Goal: Information Seeking & Learning: Learn about a topic

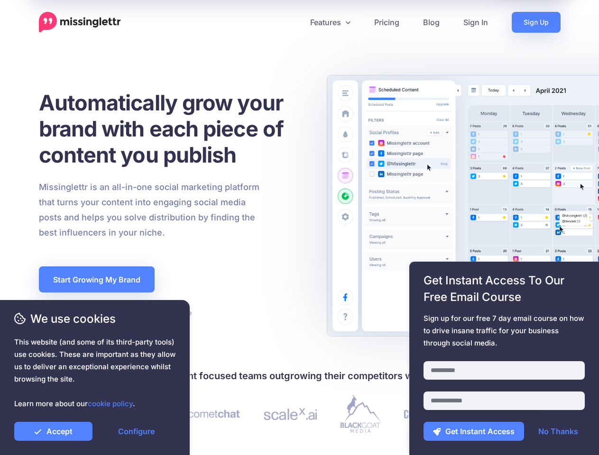
click at [299, 228] on div "Missinglettr is an all-in-one social marketing platform that turns your content…" at bounding box center [173, 210] width 282 height 61
click at [295, 22] on icon at bounding box center [296, 22] width 5 height 5
click at [330, 22] on link "Features" at bounding box center [330, 22] width 64 height 21
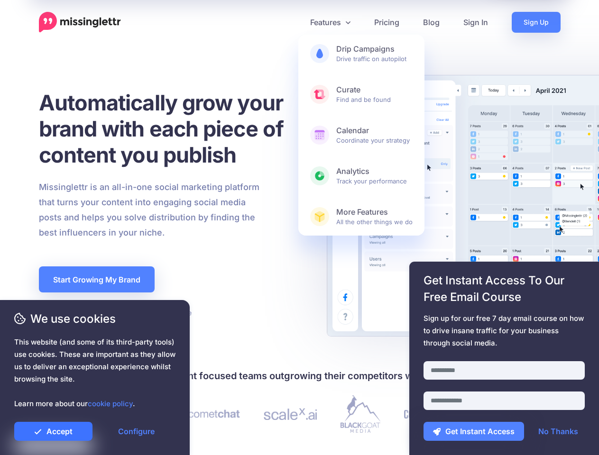
click at [53, 432] on link "Accept" at bounding box center [53, 431] width 78 height 19
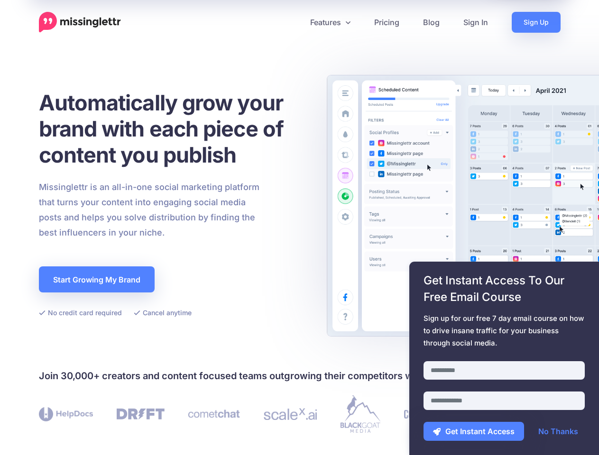
click at [136, 432] on link "Configure" at bounding box center [136, 431] width 78 height 19
click at [504, 359] on div at bounding box center [503, 356] width 161 height 12
click at [474, 432] on button "Get Instant Access" at bounding box center [473, 431] width 101 height 19
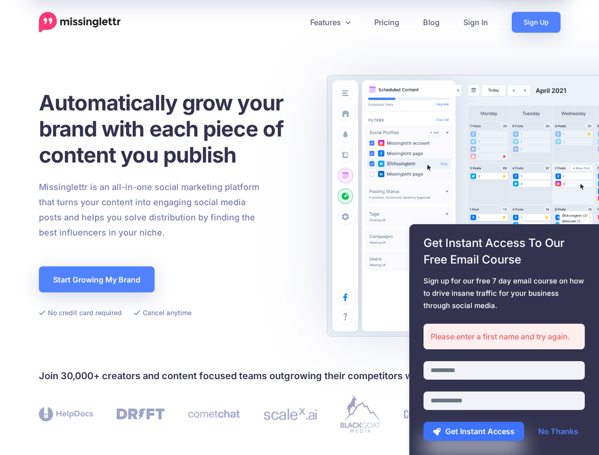
scroll to position [276, 0]
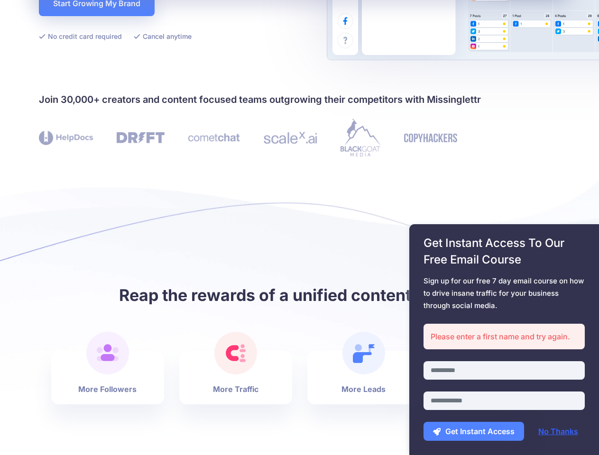
click at [558, 432] on link "No Thanks" at bounding box center [558, 431] width 59 height 19
